Goal: Navigation & Orientation: Understand site structure

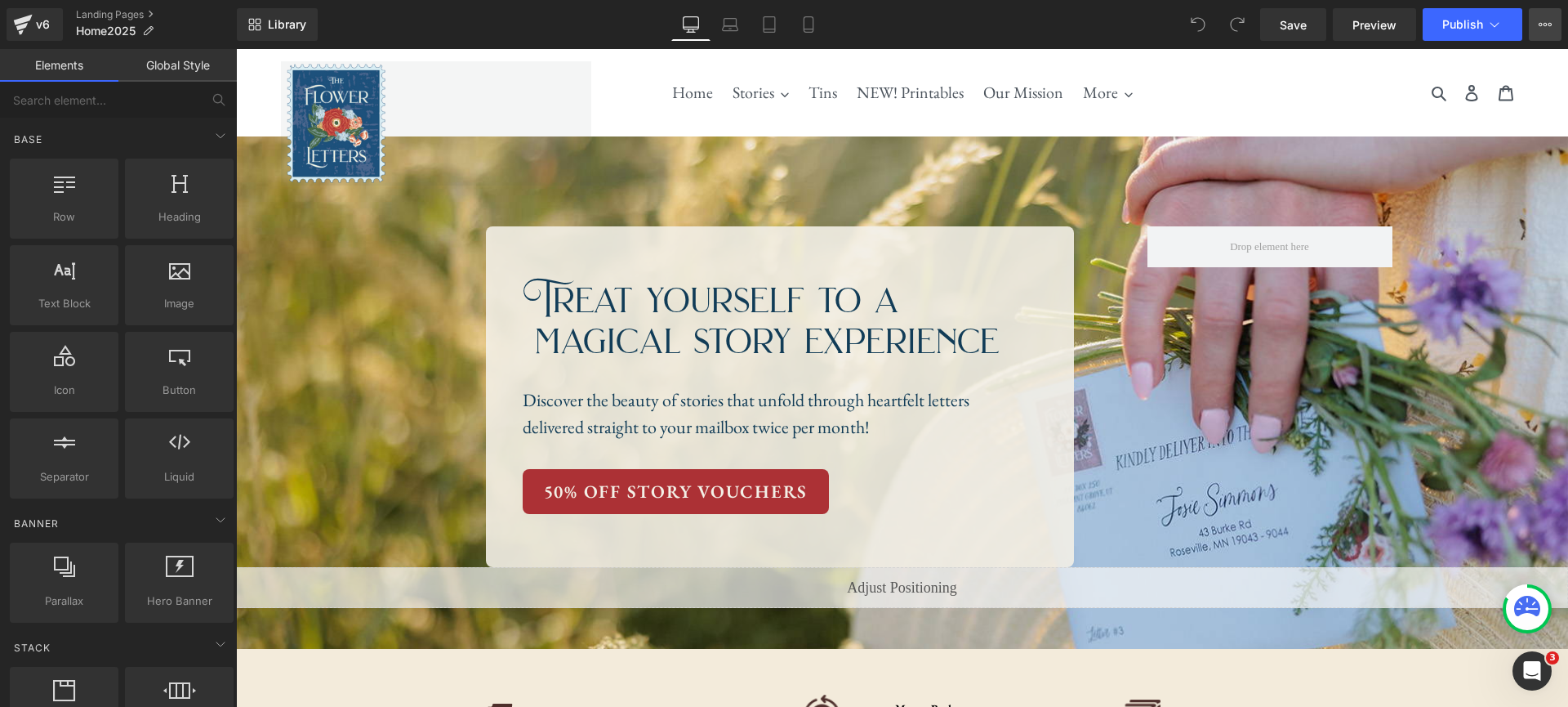
click at [1545, 30] on icon at bounding box center [1545, 25] width 13 height 13
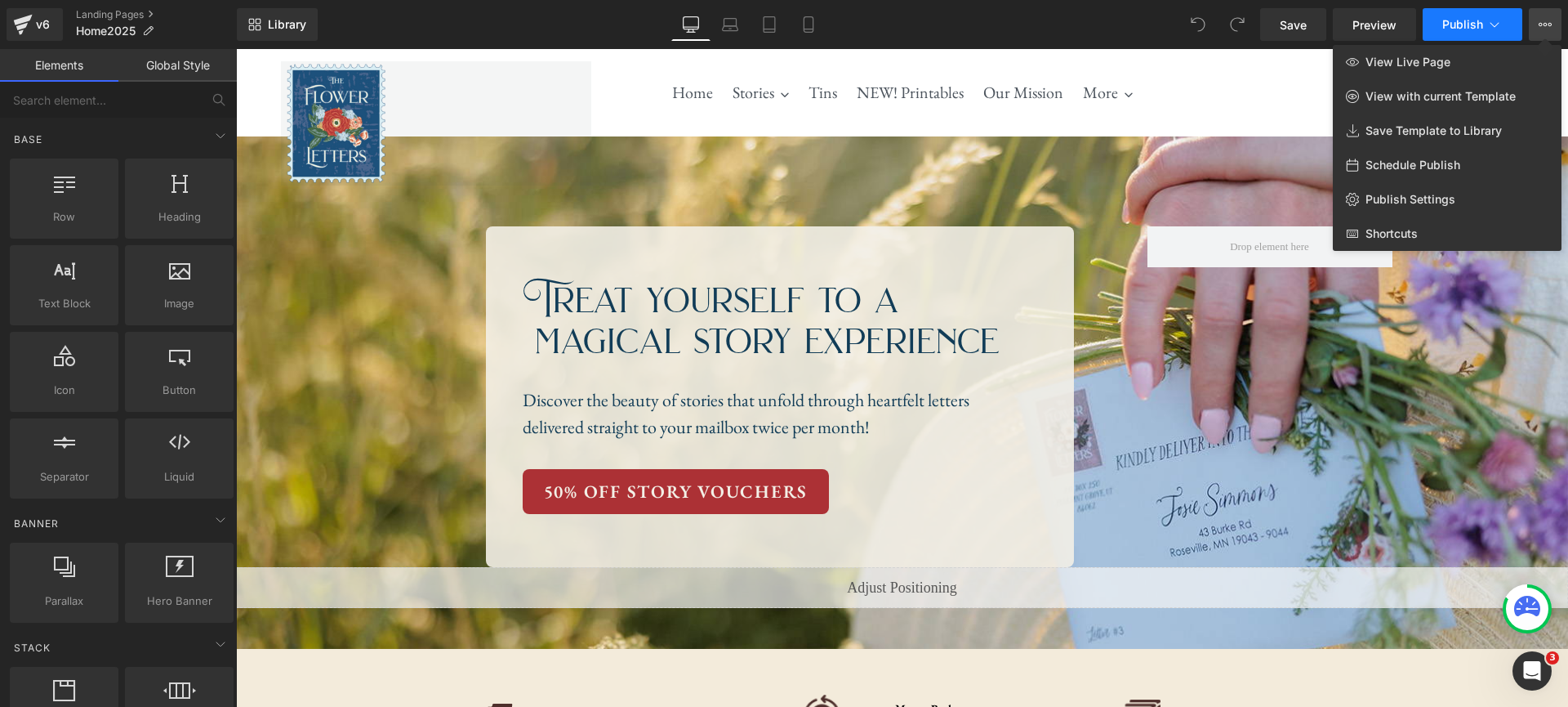
click at [1510, 22] on button "Publish" at bounding box center [1473, 25] width 100 height 33
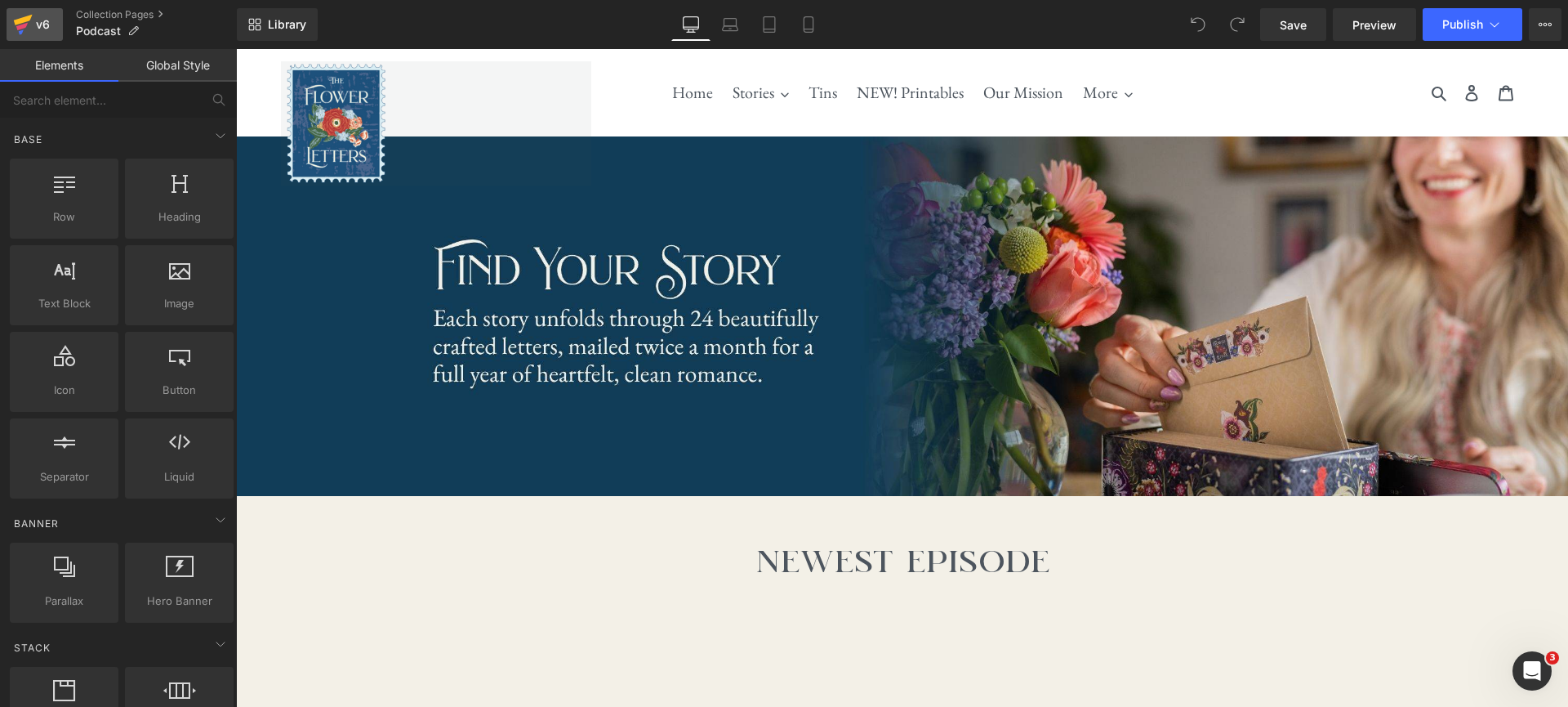
click at [35, 27] on div "v6" at bounding box center [42, 24] width 20 height 21
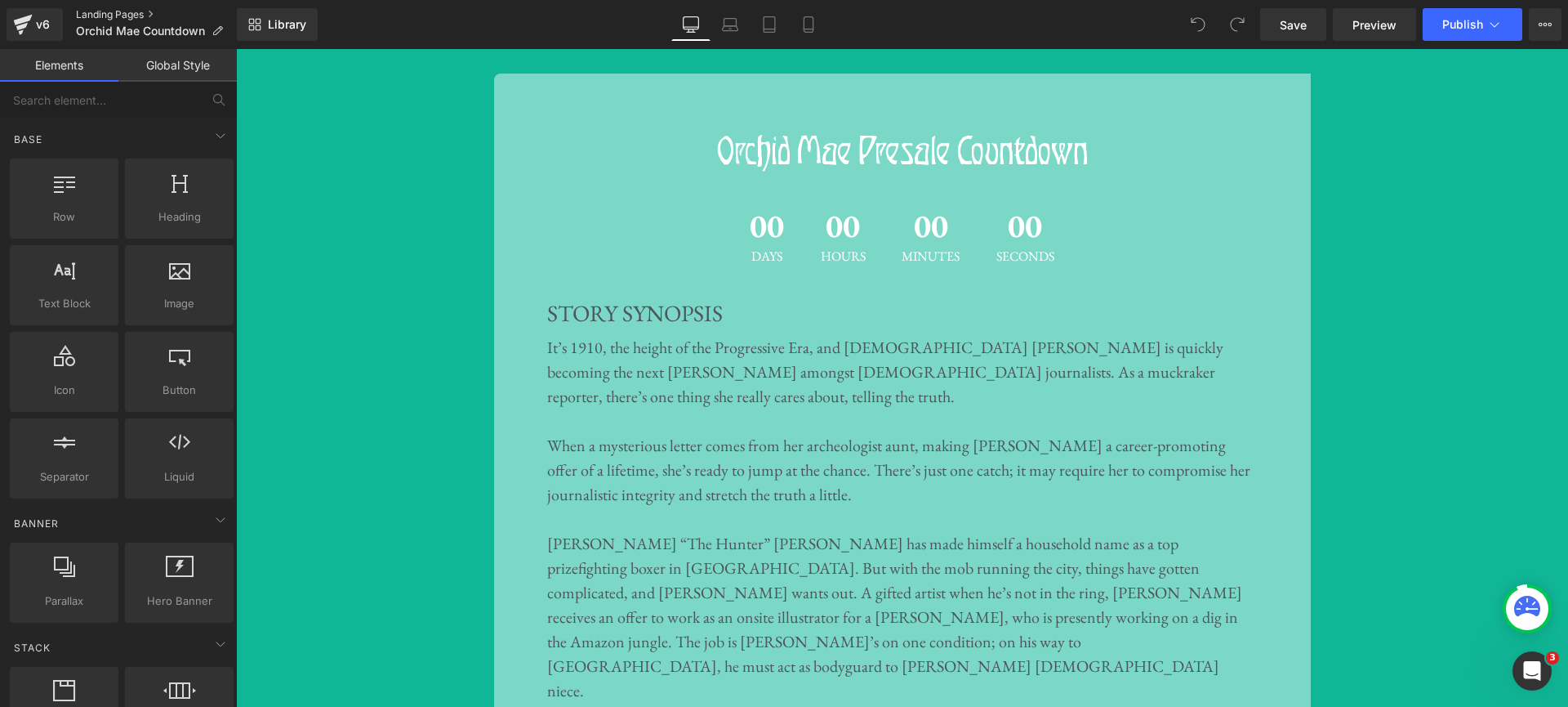
click at [109, 12] on link "Landing Pages" at bounding box center [157, 15] width 161 height 13
click at [29, 25] on icon at bounding box center [23, 24] width 19 height 41
